Goal: Information Seeking & Learning: Learn about a topic

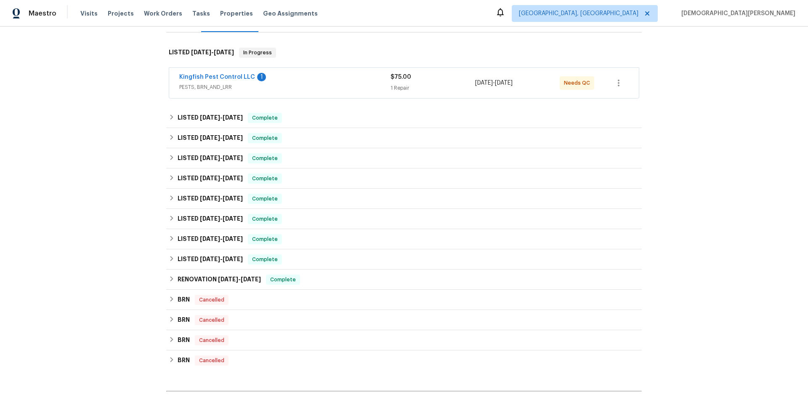
scroll to position [84, 0]
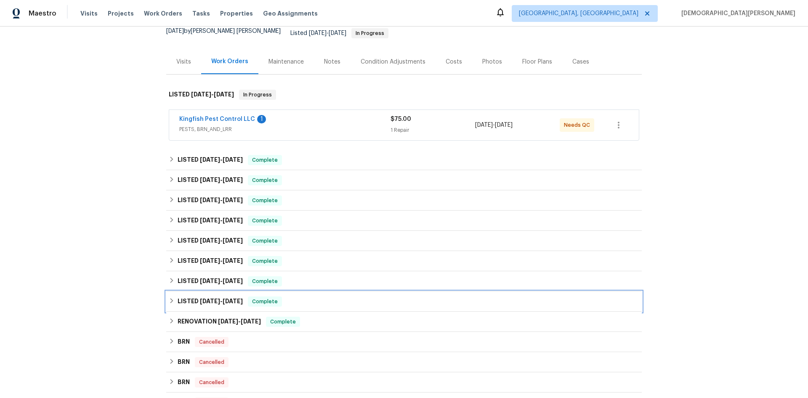
click at [231, 299] on h6 "LISTED [DATE] - [DATE]" at bounding box center [210, 301] width 65 height 10
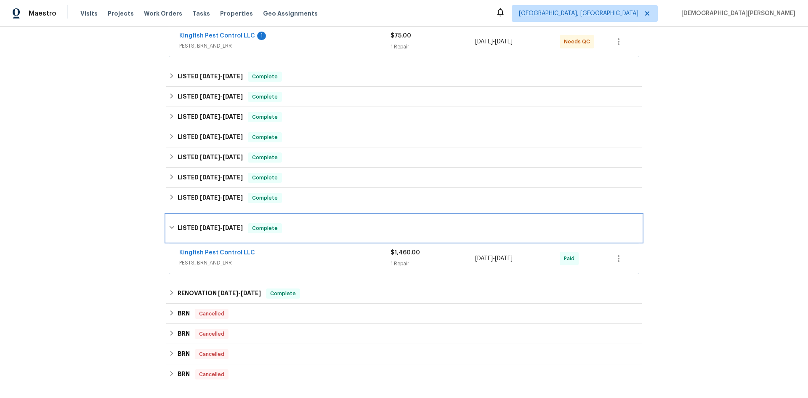
scroll to position [168, 0]
click at [223, 272] on div "Back to all projects [STREET_ADDRESS] 3 Beds | 2 Baths | Total: 1212 ft² | Abov…" at bounding box center [404, 164] width 476 height 593
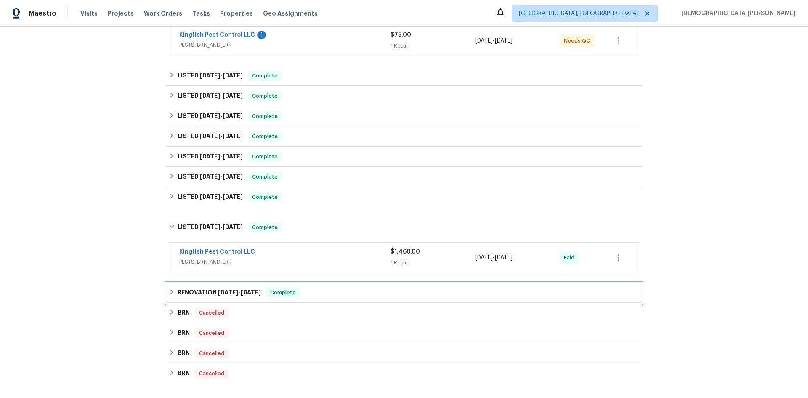
click at [225, 282] on div "RENOVATION [DATE] - [DATE] Complete" at bounding box center [404, 292] width 476 height 20
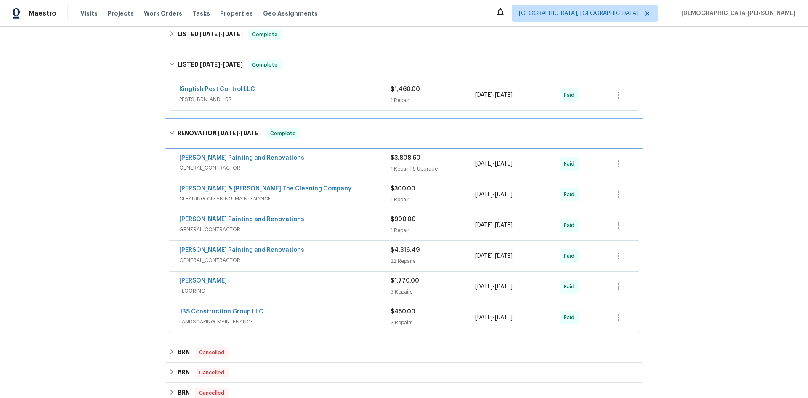
scroll to position [379, 0]
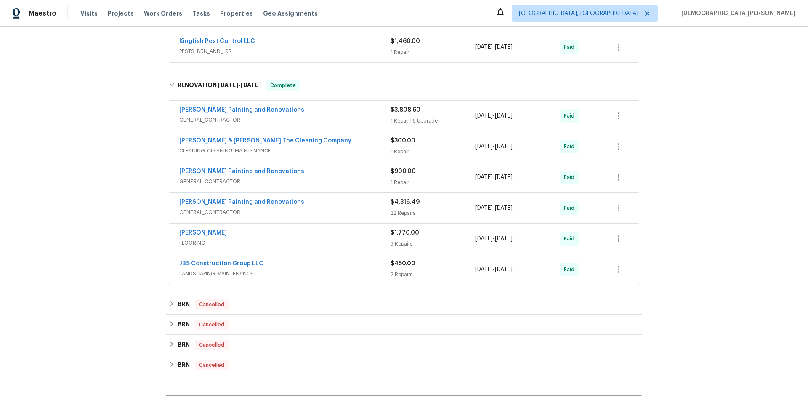
click at [490, 113] on span "[DATE]" at bounding box center [484, 116] width 18 height 6
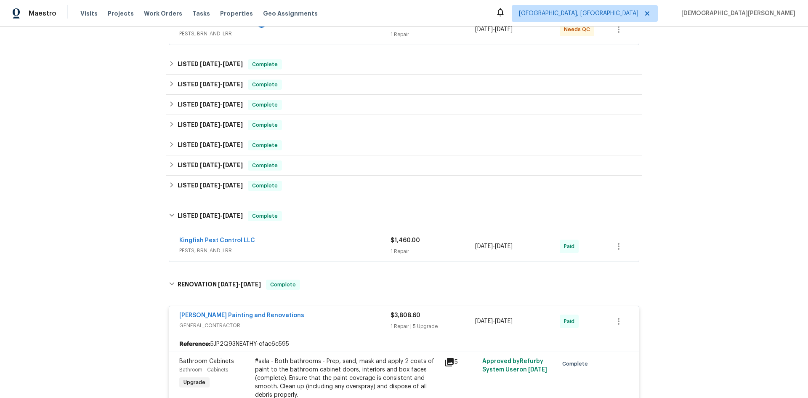
scroll to position [168, 0]
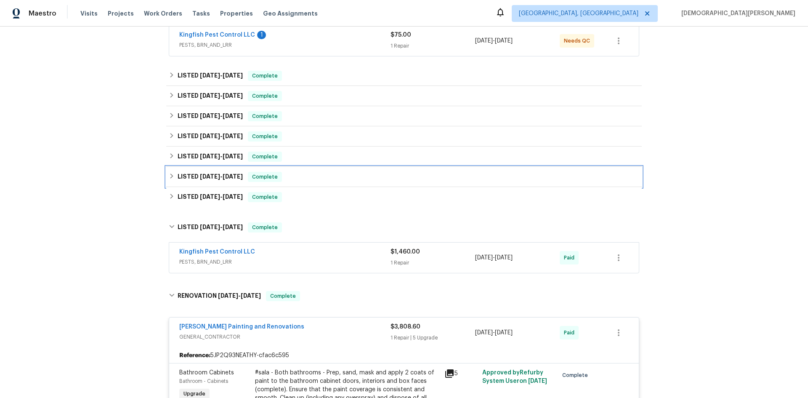
click at [307, 172] on div "LISTED [DATE] - [DATE] Complete" at bounding box center [404, 177] width 470 height 10
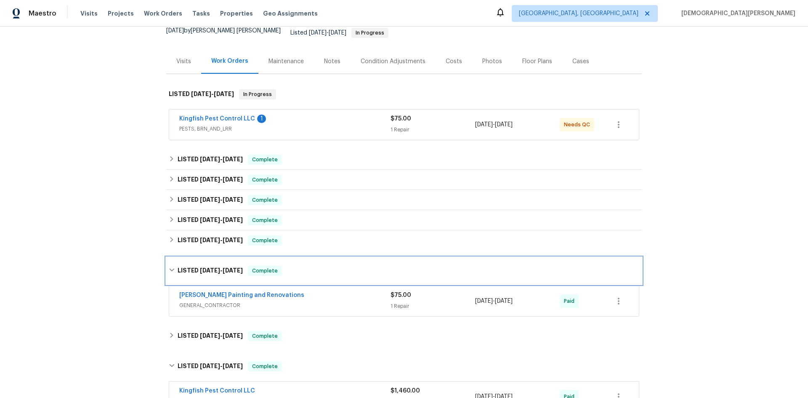
scroll to position [84, 0]
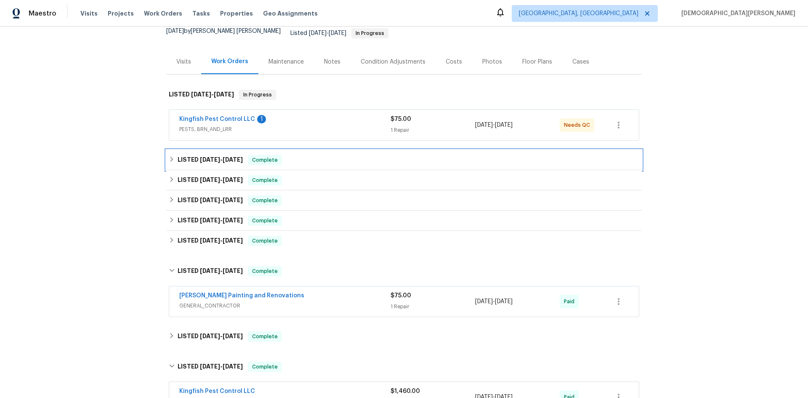
click at [332, 150] on div "LISTED [DATE] - [DATE] Complete" at bounding box center [404, 160] width 476 height 20
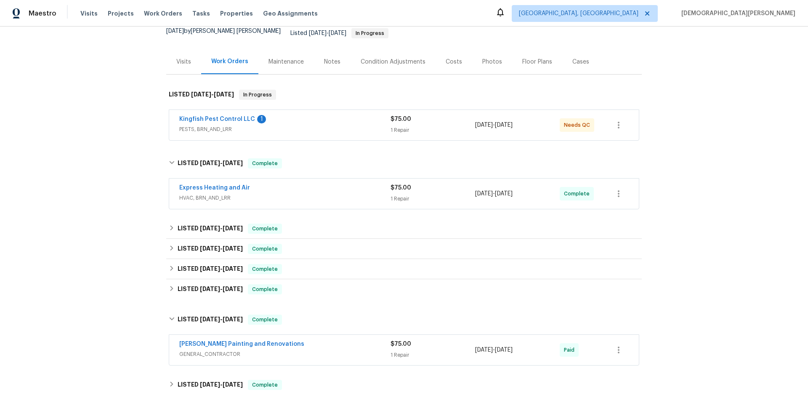
click at [316, 198] on div "Express Heating and Air HVAC, BRN_AND_LRR $75.00 1 Repair [DATE] - [DATE] Compl…" at bounding box center [404, 193] width 470 height 30
click at [322, 223] on div "LISTED [DATE] - [DATE] Complete" at bounding box center [404, 228] width 470 height 10
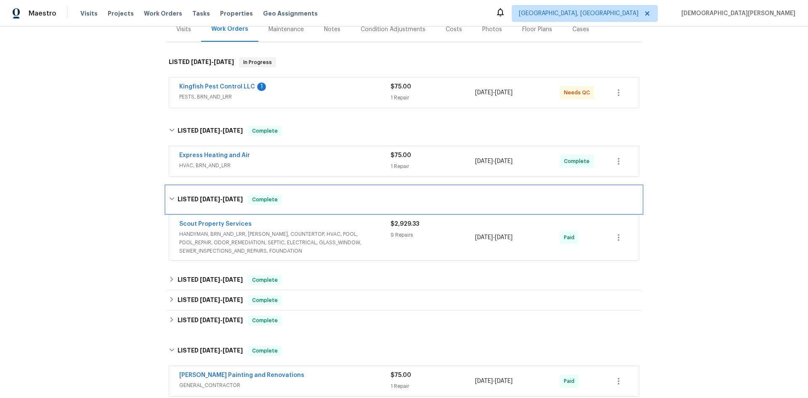
scroll to position [126, 0]
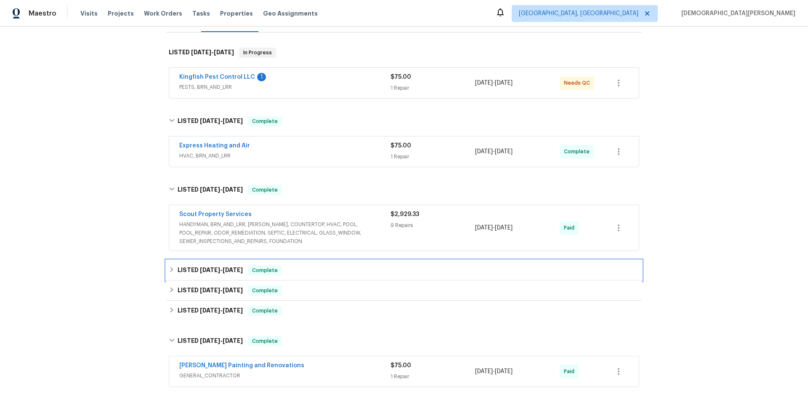
click at [339, 260] on div "LISTED [DATE] - [DATE] Complete" at bounding box center [404, 270] width 476 height 20
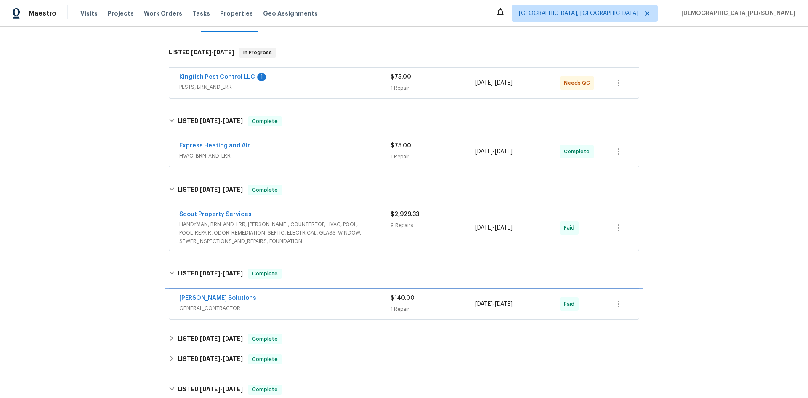
scroll to position [168, 0]
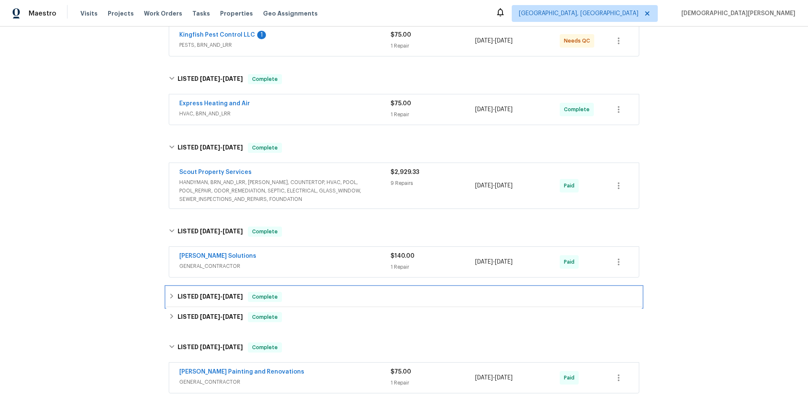
click at [341, 287] on div "LISTED [DATE] - [DATE] Complete" at bounding box center [404, 297] width 476 height 20
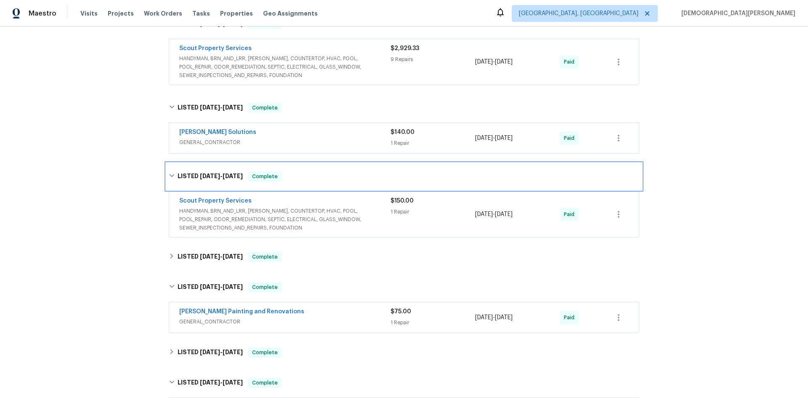
scroll to position [295, 0]
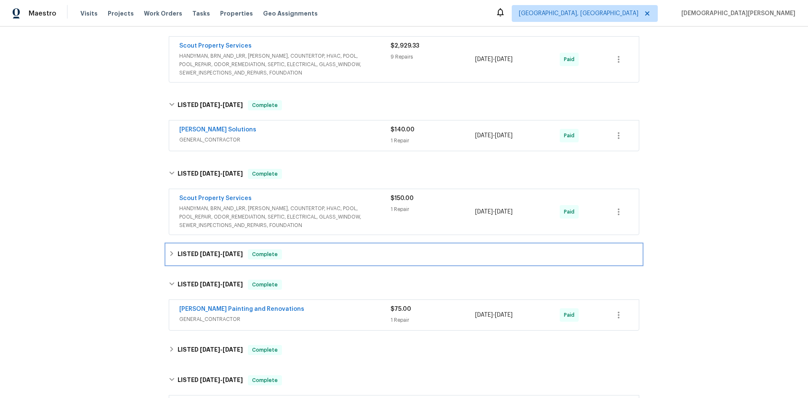
drag, startPoint x: 332, startPoint y: 255, endPoint x: 327, endPoint y: 246, distance: 10.3
click at [328, 247] on div "LISTED [DATE] - [DATE] Complete" at bounding box center [404, 254] width 476 height 20
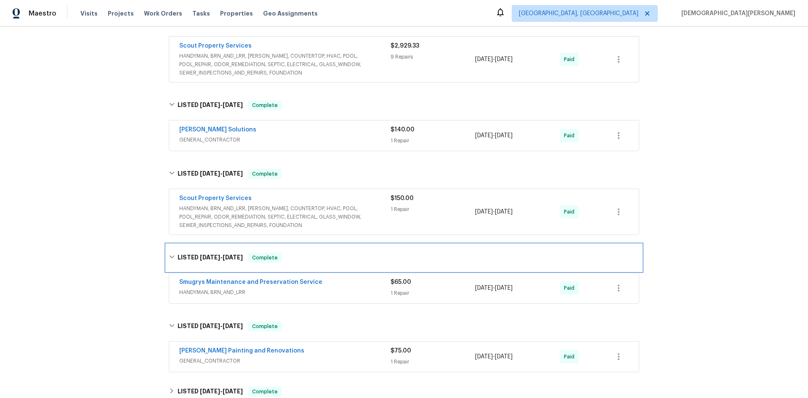
scroll to position [337, 0]
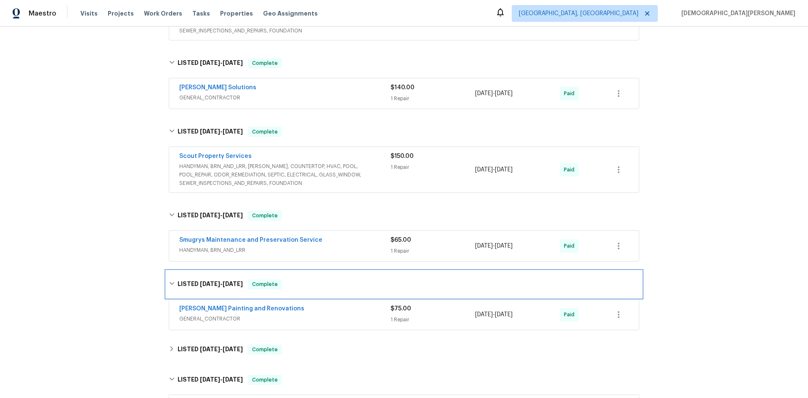
click at [343, 271] on div "LISTED [DATE] - [DATE] Complete" at bounding box center [404, 284] width 476 height 27
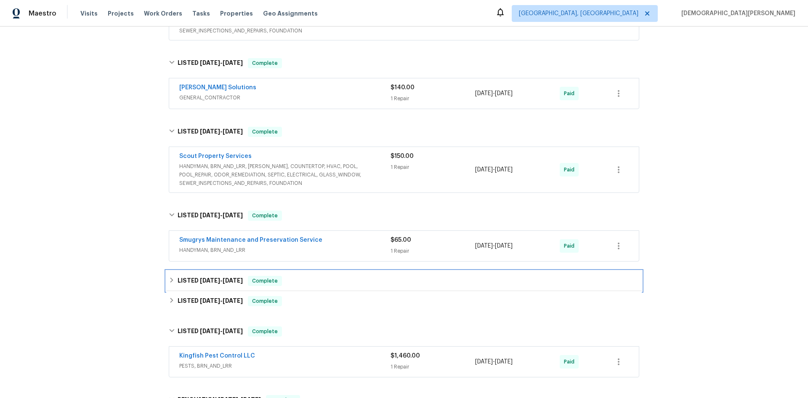
click at [343, 271] on div "LISTED [DATE] - [DATE] Complete" at bounding box center [404, 281] width 476 height 20
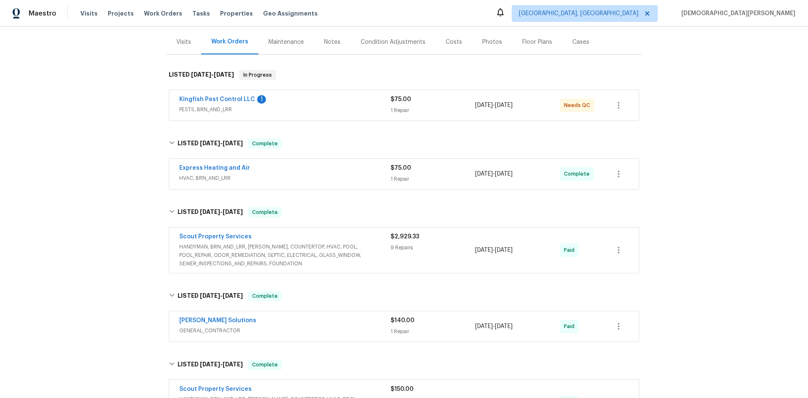
scroll to position [126, 0]
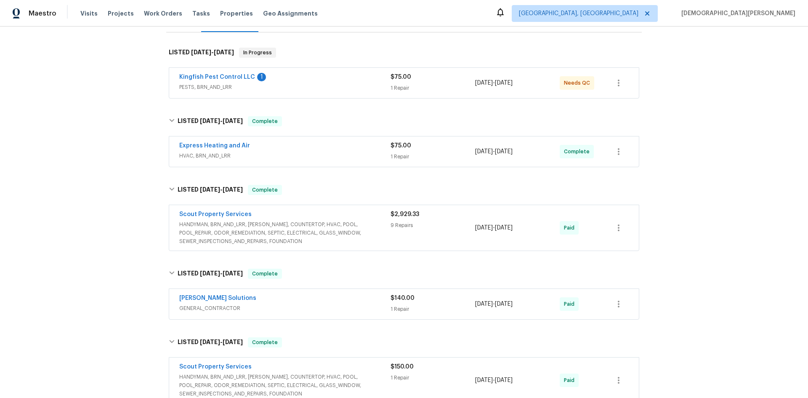
click at [320, 223] on span "HANDYMAN, BRN_AND_LRR, [PERSON_NAME], COUNTERTOP, HVAC, POOL, POOL_REPAIR, ODOR…" at bounding box center [284, 232] width 211 height 25
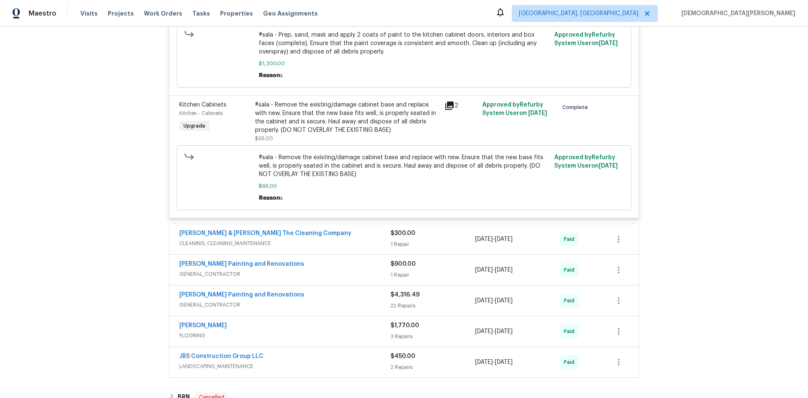
scroll to position [1978, 0]
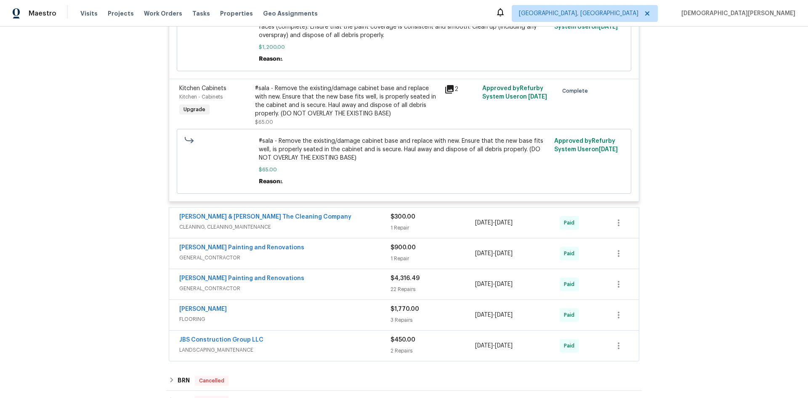
click at [319, 291] on div "[PERSON_NAME] Painting and Renovations GENERAL_CONTRACTOR $4,316.49 22 Repairs …" at bounding box center [404, 284] width 470 height 30
click at [324, 284] on span "GENERAL_CONTRACTOR" at bounding box center [284, 288] width 211 height 8
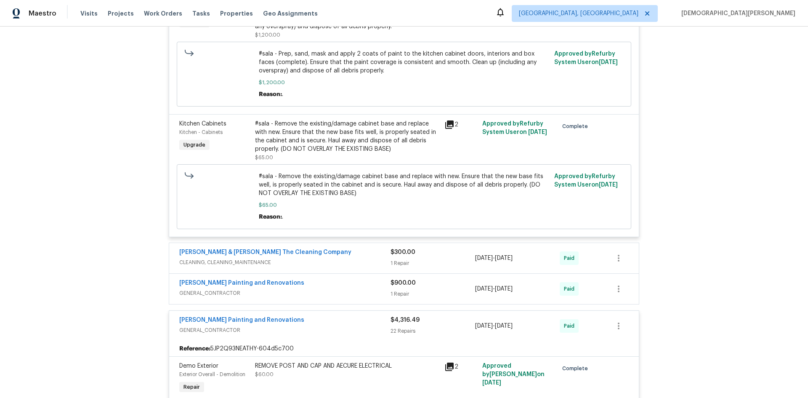
scroll to position [1936, 0]
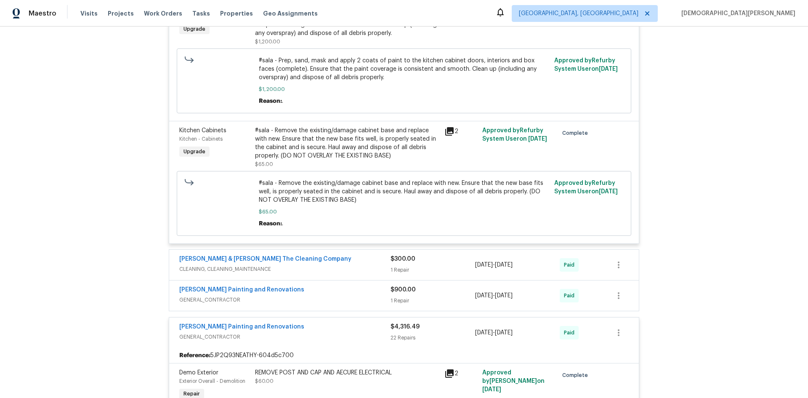
click at [316, 285] on div "[PERSON_NAME] Painting and Renovations" at bounding box center [284, 290] width 211 height 10
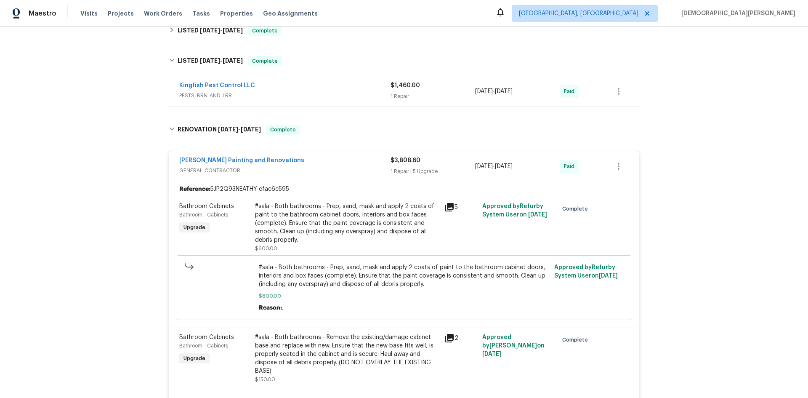
scroll to position [1262, 0]
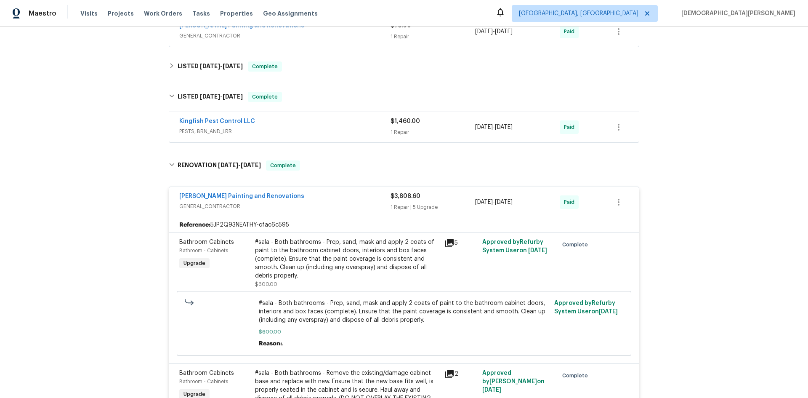
click at [296, 136] on div "Kingfish Pest Control LLC PESTS, BRN_AND_LRR $1,460.00 1 Repair [DATE] - [DATE]…" at bounding box center [404, 127] width 470 height 31
click at [298, 120] on div "Kingfish Pest Control LLC" at bounding box center [284, 122] width 211 height 10
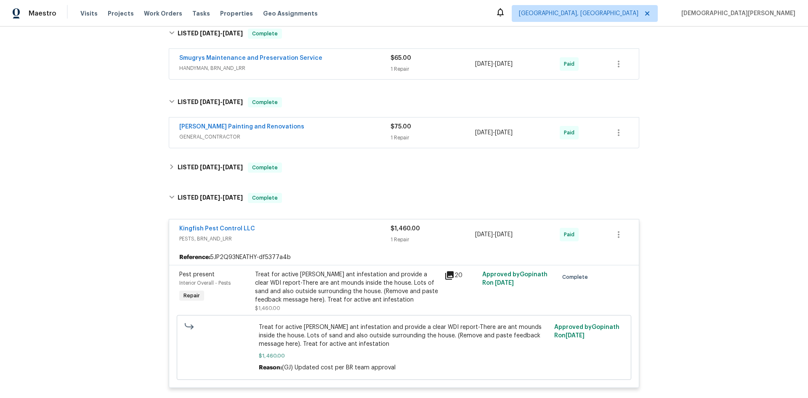
scroll to position [1094, 0]
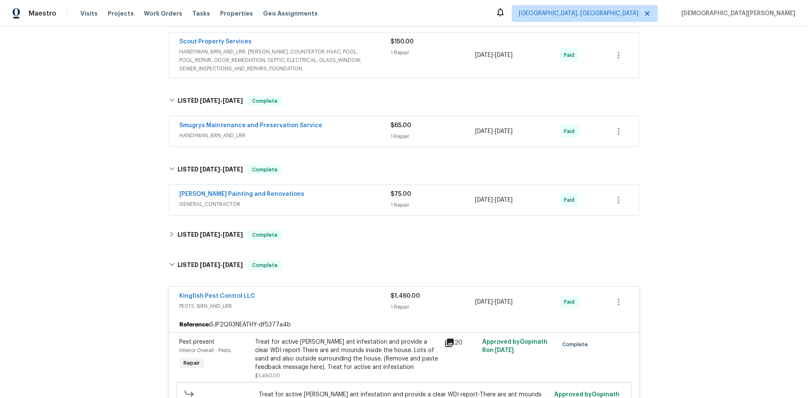
click at [337, 208] on div "[PERSON_NAME] Painting and Renovations GENERAL_CONTRACTOR $75.00 1 Repair [DATE…" at bounding box center [404, 200] width 470 height 30
click at [337, 202] on span "GENERAL_CONTRACTOR" at bounding box center [284, 204] width 211 height 8
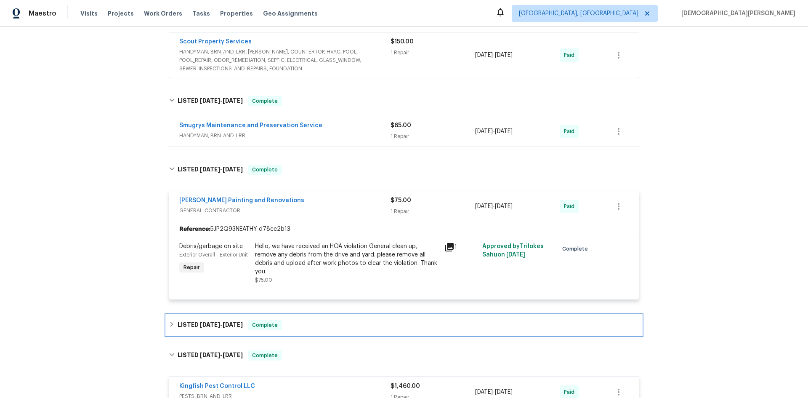
click at [251, 321] on span "Complete" at bounding box center [265, 325] width 32 height 8
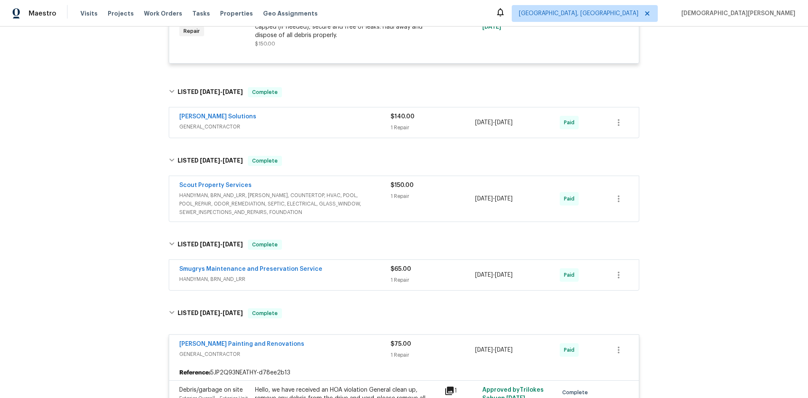
scroll to position [926, 0]
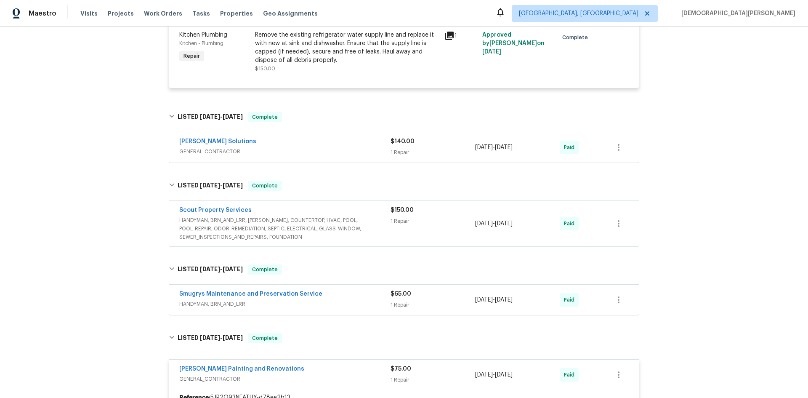
click at [373, 216] on span "HANDYMAN, BRN_AND_LRR, [PERSON_NAME], COUNTERTOP, HVAC, POOL, POOL_REPAIR, ODOR…" at bounding box center [284, 228] width 211 height 25
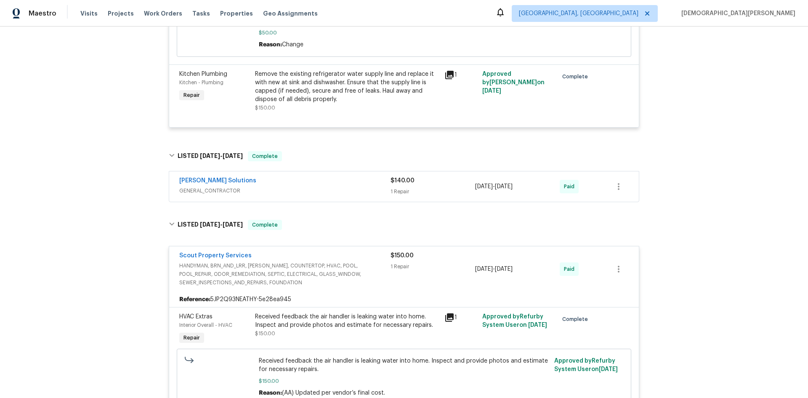
scroll to position [842, 0]
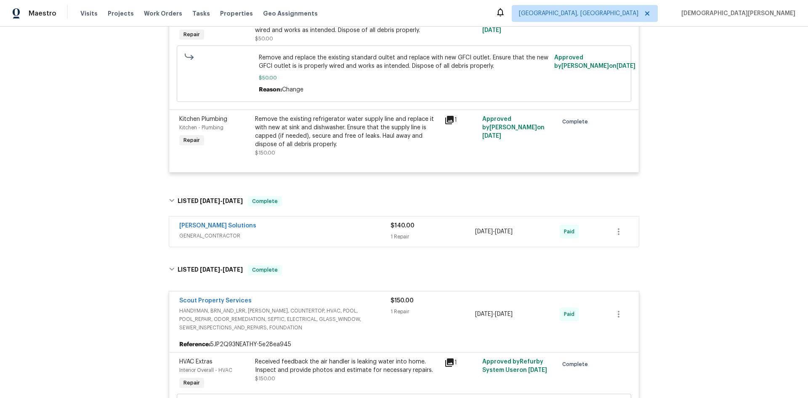
click at [364, 235] on div "[PERSON_NAME] Solutions GENERAL_CONTRACTOR" at bounding box center [284, 231] width 211 height 20
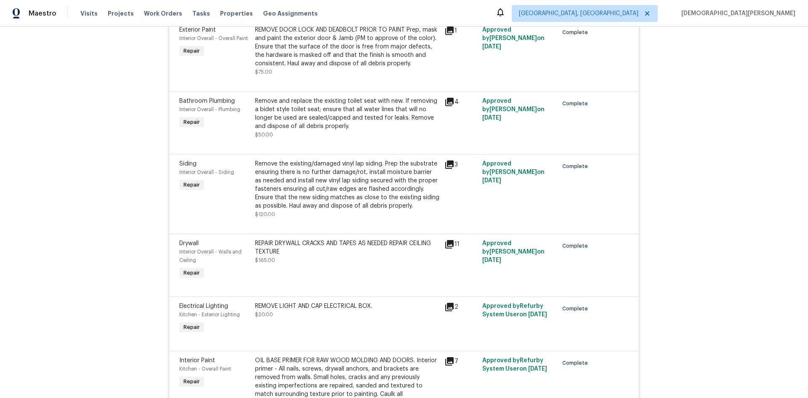
scroll to position [4124, 0]
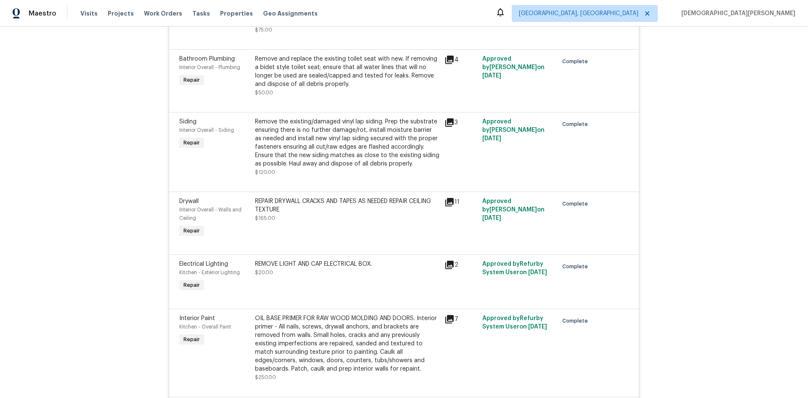
click at [446, 198] on icon at bounding box center [449, 202] width 8 height 8
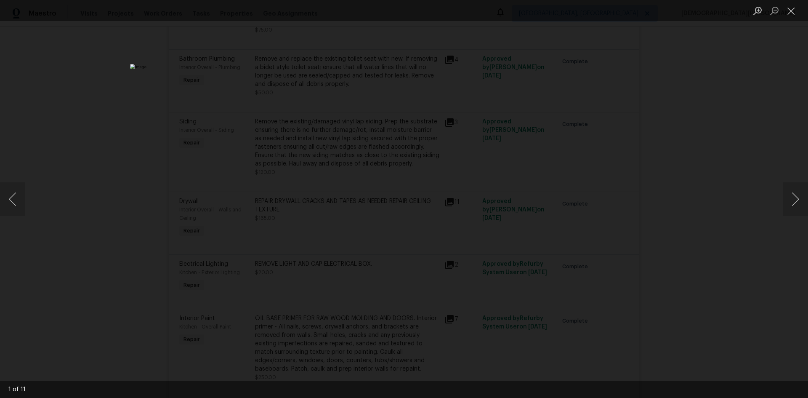
click at [583, 158] on div "Lightbox" at bounding box center [404, 199] width 808 height 398
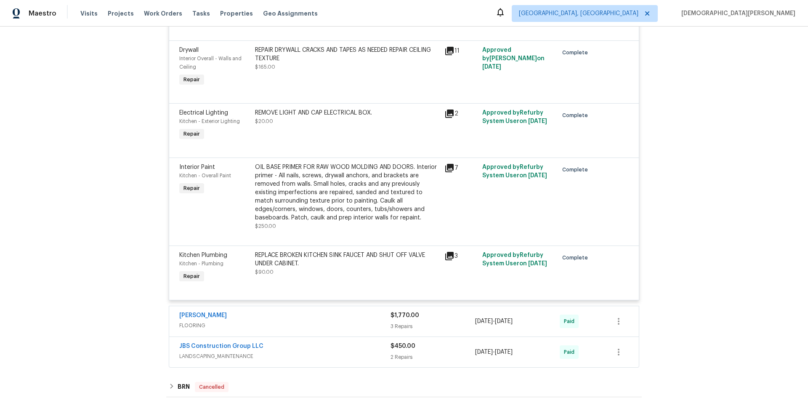
scroll to position [4335, 0]
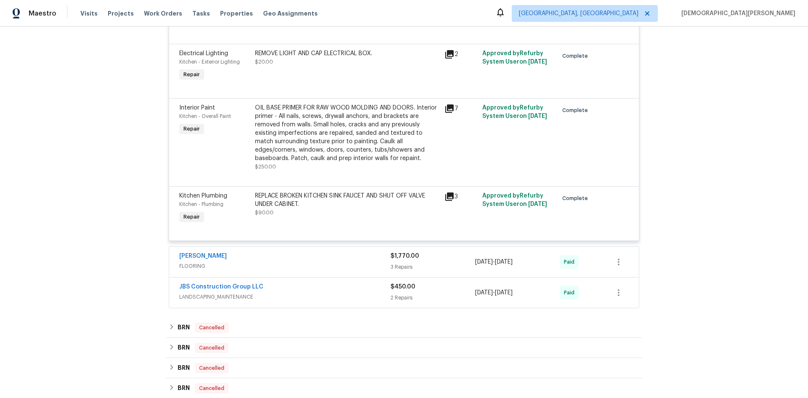
click at [441, 252] on div "$1,770.00" at bounding box center [433, 256] width 85 height 8
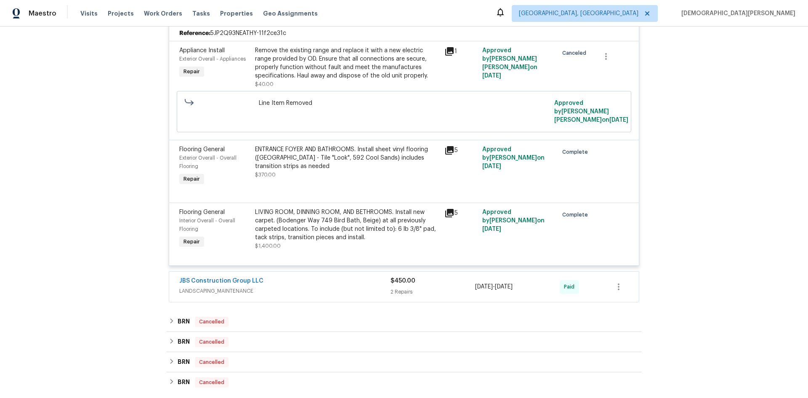
scroll to position [4587, 0]
click at [359, 276] on div "JBS Construction Group LLC" at bounding box center [284, 281] width 211 height 10
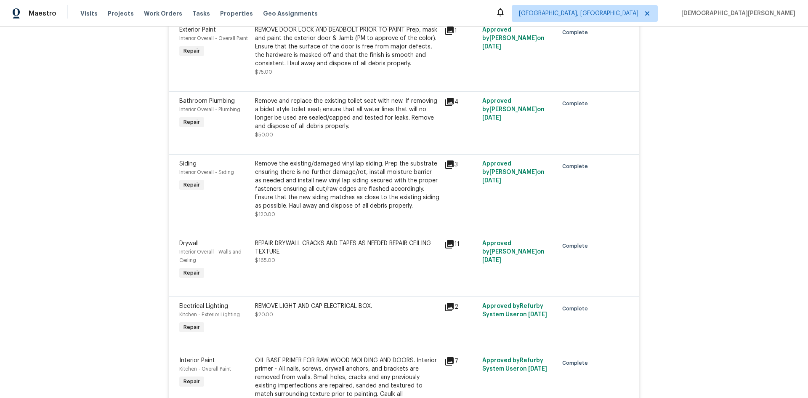
scroll to position [4040, 0]
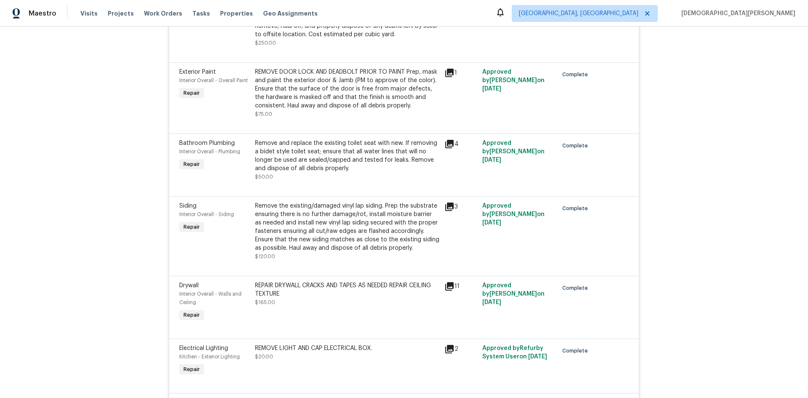
click at [447, 202] on icon at bounding box center [449, 206] width 8 height 8
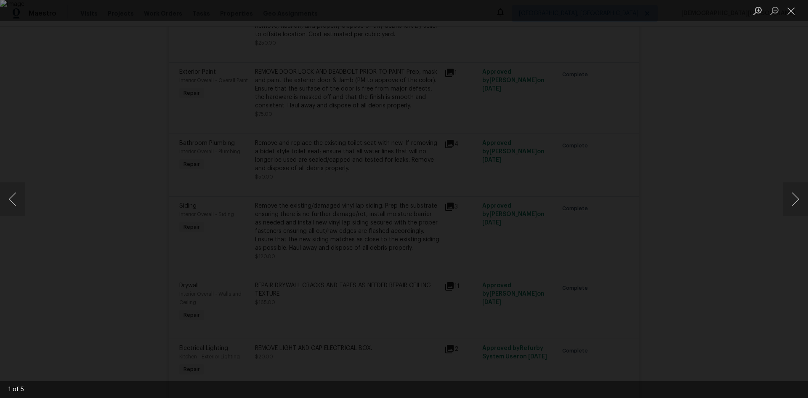
drag, startPoint x: 687, startPoint y: 176, endPoint x: 595, endPoint y: 210, distance: 97.7
click at [681, 178] on div "Lightbox" at bounding box center [404, 199] width 808 height 398
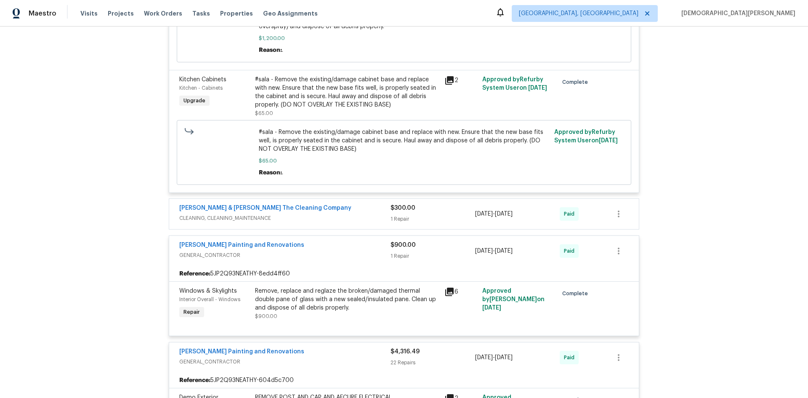
scroll to position [2441, 0]
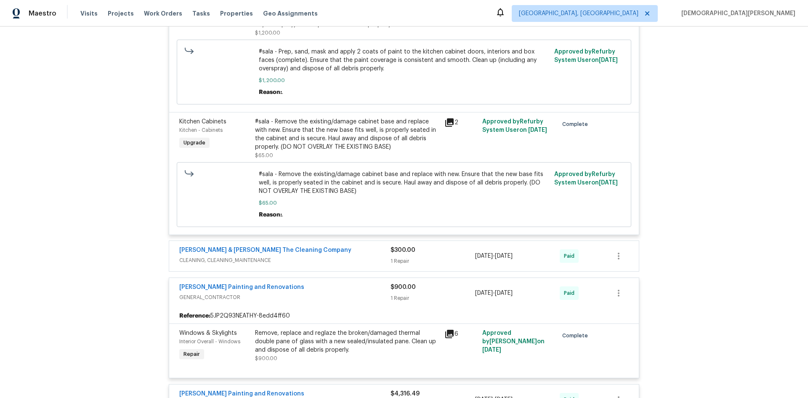
click at [397, 247] on span "$300.00" at bounding box center [403, 250] width 25 height 6
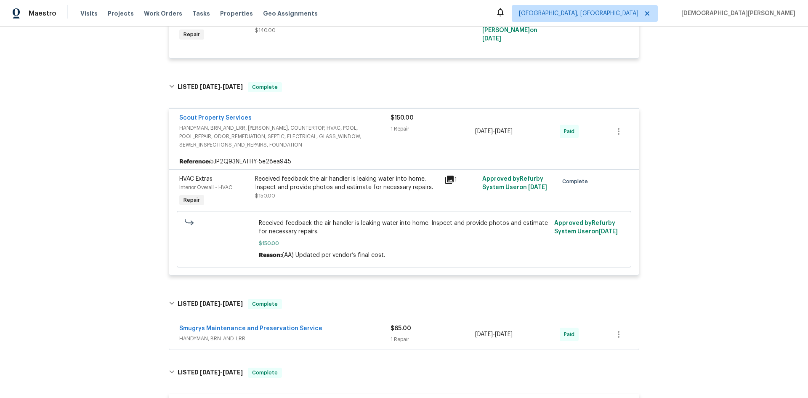
scroll to position [1094, 0]
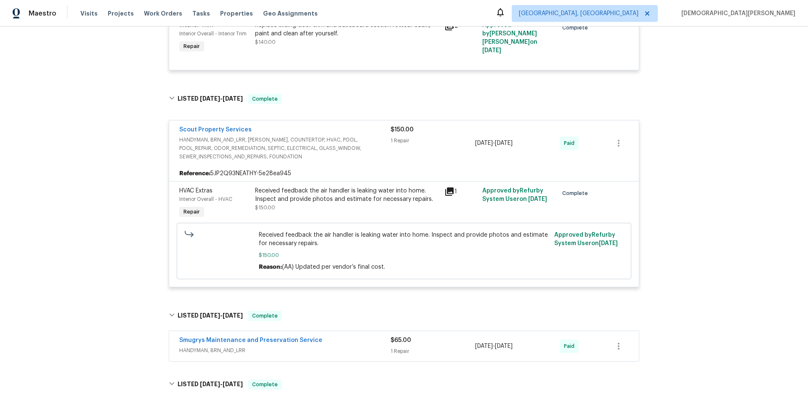
click at [445, 184] on div "1" at bounding box center [461, 203] width 38 height 39
click at [447, 187] on icon at bounding box center [449, 191] width 8 height 8
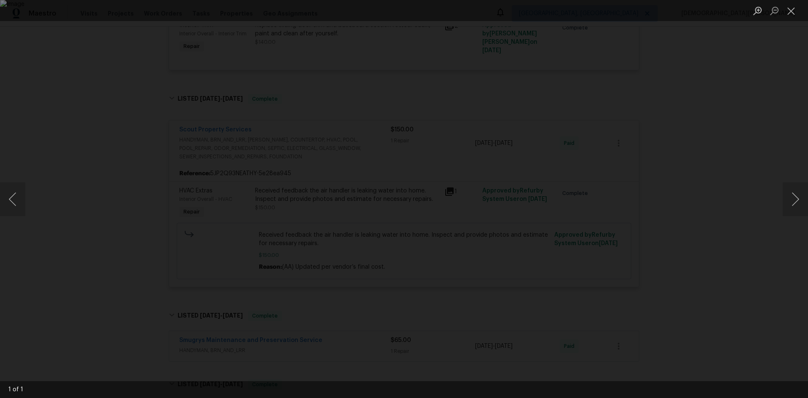
click at [482, 170] on div "Lightbox" at bounding box center [404, 199] width 808 height 398
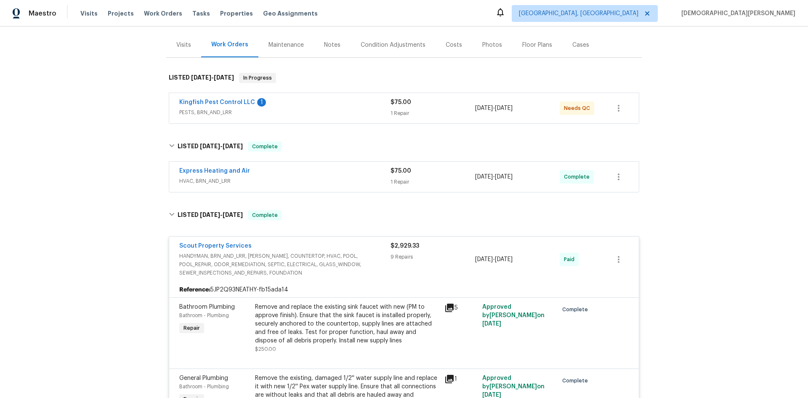
scroll to position [84, 0]
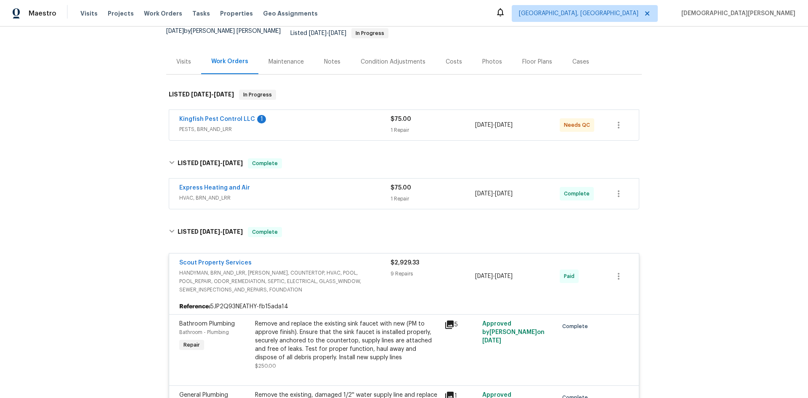
drag, startPoint x: 375, startPoint y: 210, endPoint x: 274, endPoint y: 132, distance: 127.1
click at [274, 132] on div "Kingfish Pest Control LLC 1 PESTS, BRN_AND_LRR $75.00 1 Repair [DATE] - [DATE] …" at bounding box center [404, 125] width 470 height 30
click at [293, 125] on span "PESTS, BRN_AND_LRR" at bounding box center [284, 129] width 211 height 8
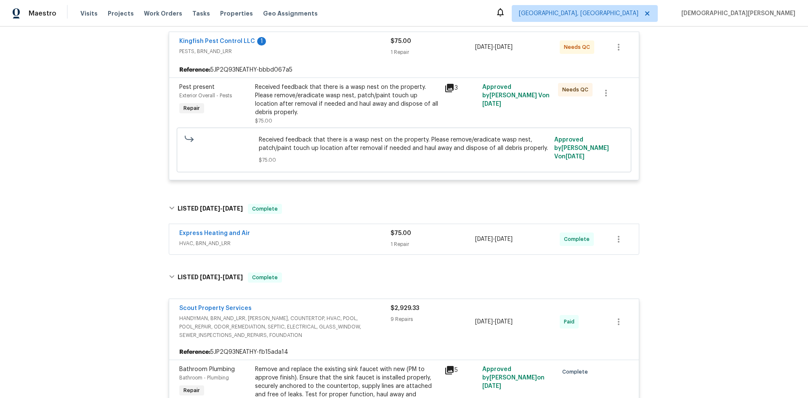
scroll to position [210, 0]
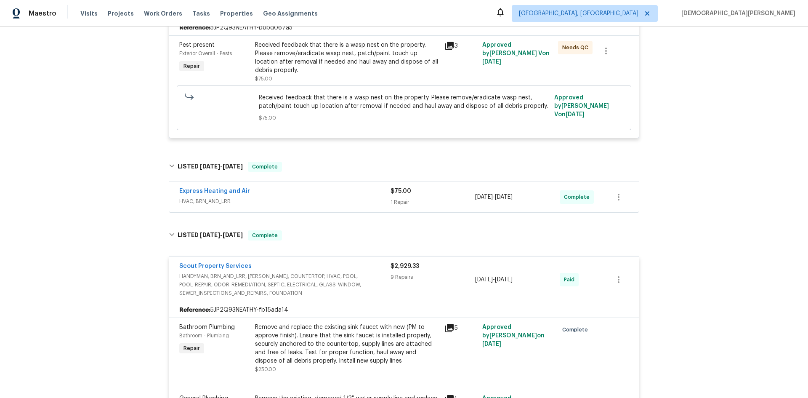
click at [334, 182] on div "Express Heating and Air HVAC, BRN_AND_LRR $75.00 1 Repair [DATE] - [DATE] Compl…" at bounding box center [404, 197] width 470 height 30
click at [340, 197] on span "HVAC, BRN_AND_LRR" at bounding box center [284, 201] width 211 height 8
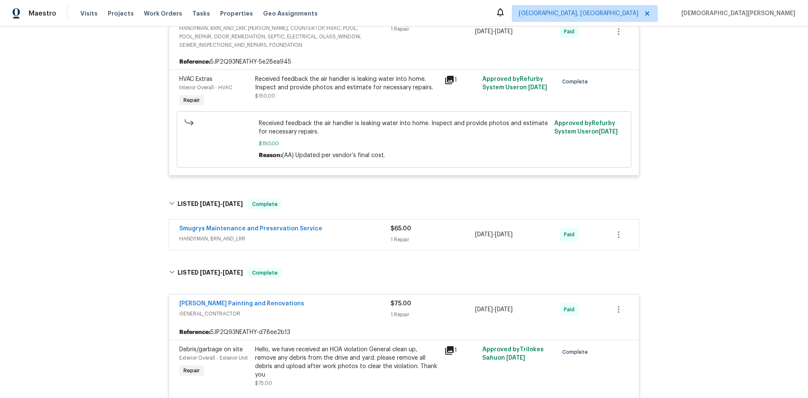
scroll to position [1599, 0]
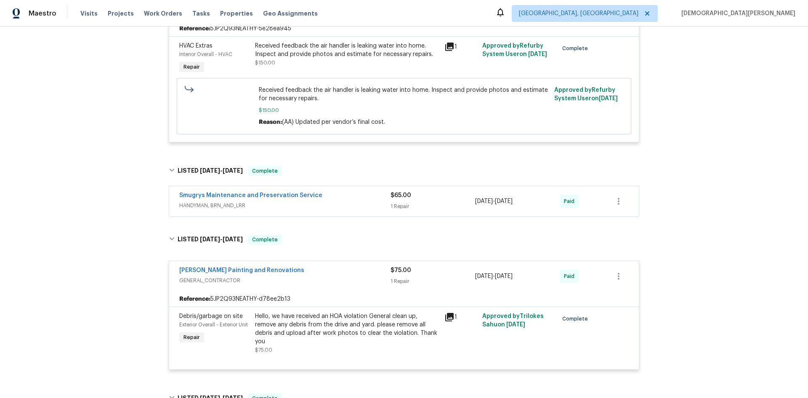
click at [409, 207] on div "Smugrys Maintenance and Preservation Service HANDYMAN, BRN_AND_LRR $65.00 1 Rep…" at bounding box center [404, 201] width 470 height 30
click at [404, 202] on div "1 Repair" at bounding box center [433, 206] width 85 height 8
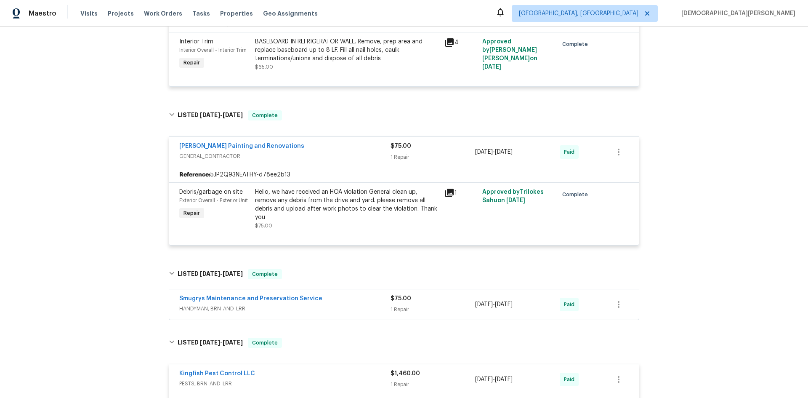
scroll to position [1810, 0]
